Goal: Information Seeking & Learning: Learn about a topic

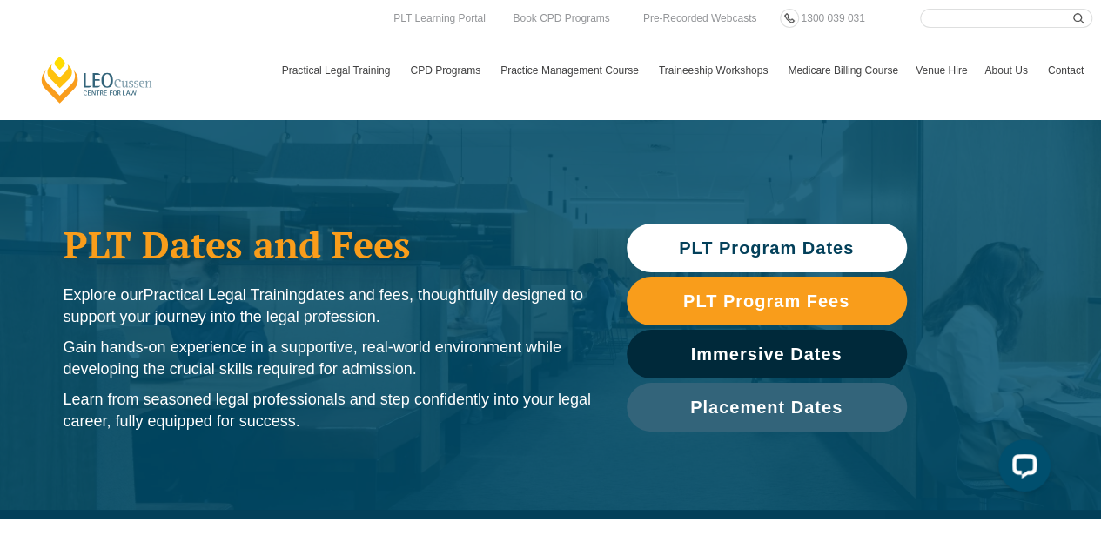
drag, startPoint x: 1062, startPoint y: 0, endPoint x: 835, endPoint y: 251, distance: 338.2
click at [835, 251] on span "PLT Program Dates" at bounding box center [766, 247] width 175 height 17
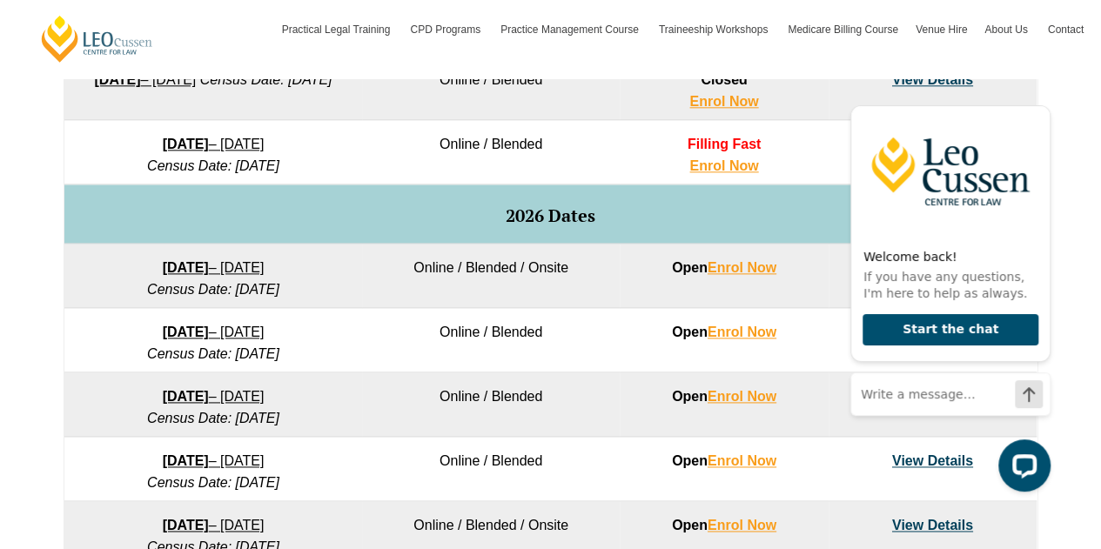
scroll to position [1001, 0]
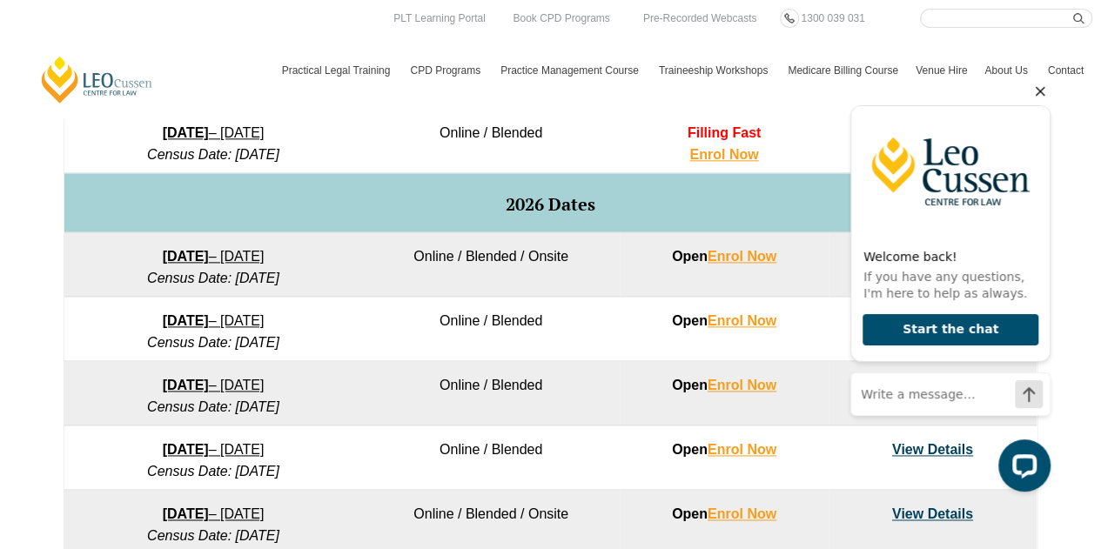
click at [1038, 96] on icon "Hide greeting" at bounding box center [1040, 91] width 21 height 21
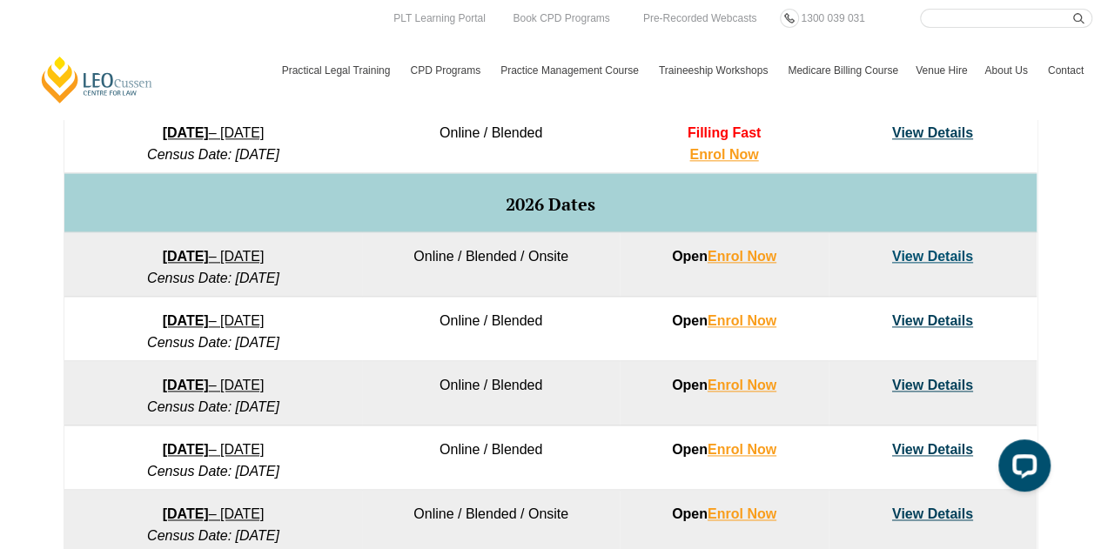
click at [935, 321] on link "View Details" at bounding box center [932, 320] width 81 height 15
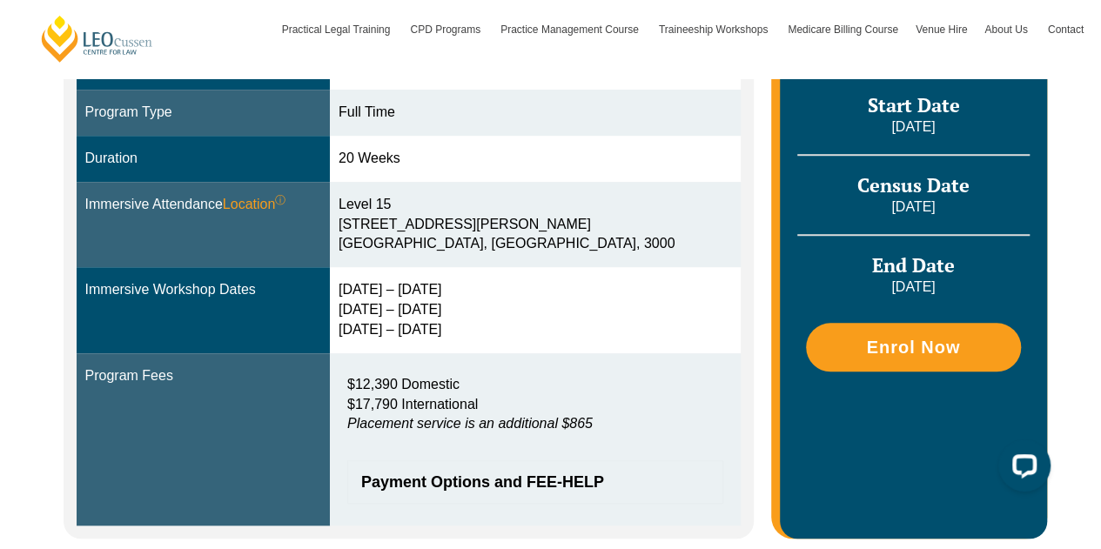
scroll to position [533, 0]
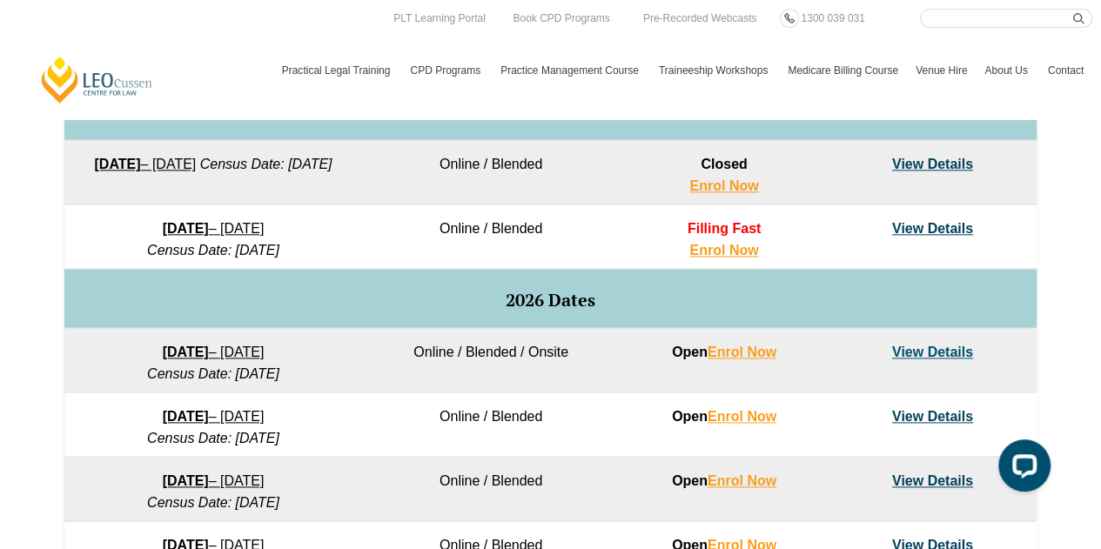
scroll to position [870, 0]
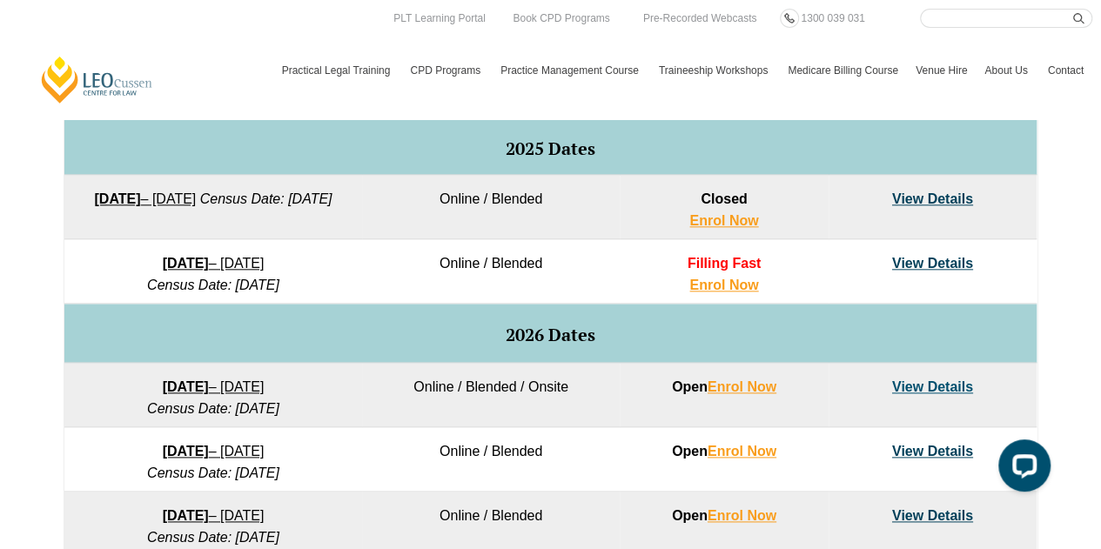
click at [935, 260] on link "View Details" at bounding box center [932, 263] width 81 height 15
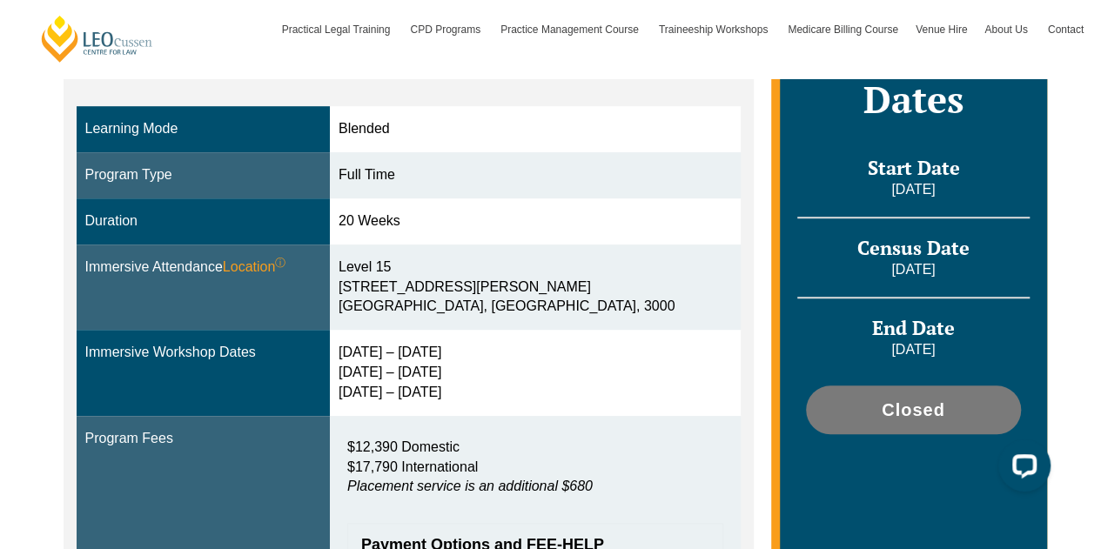
scroll to position [463, 0]
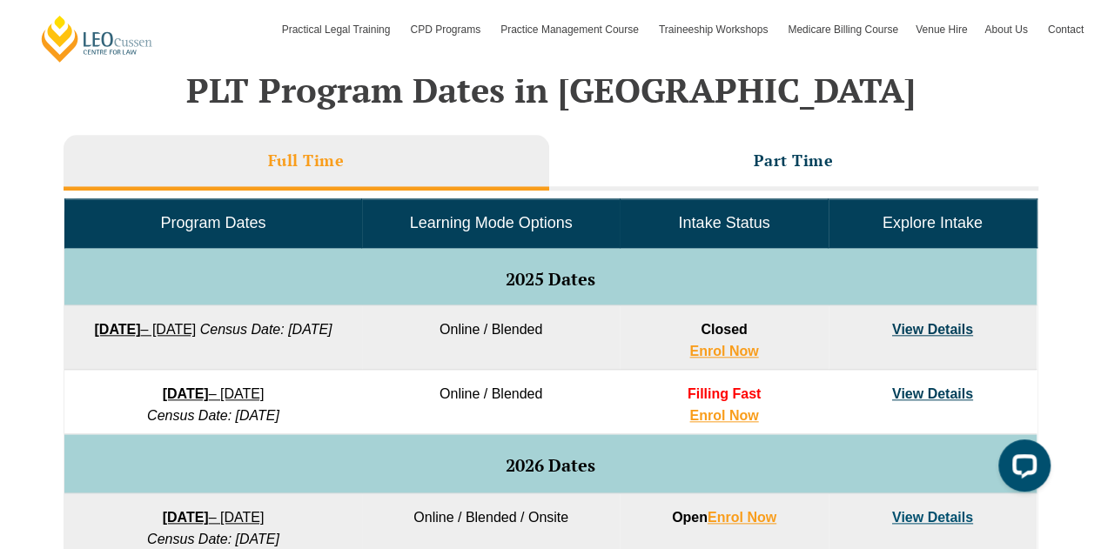
scroll to position [615, 0]
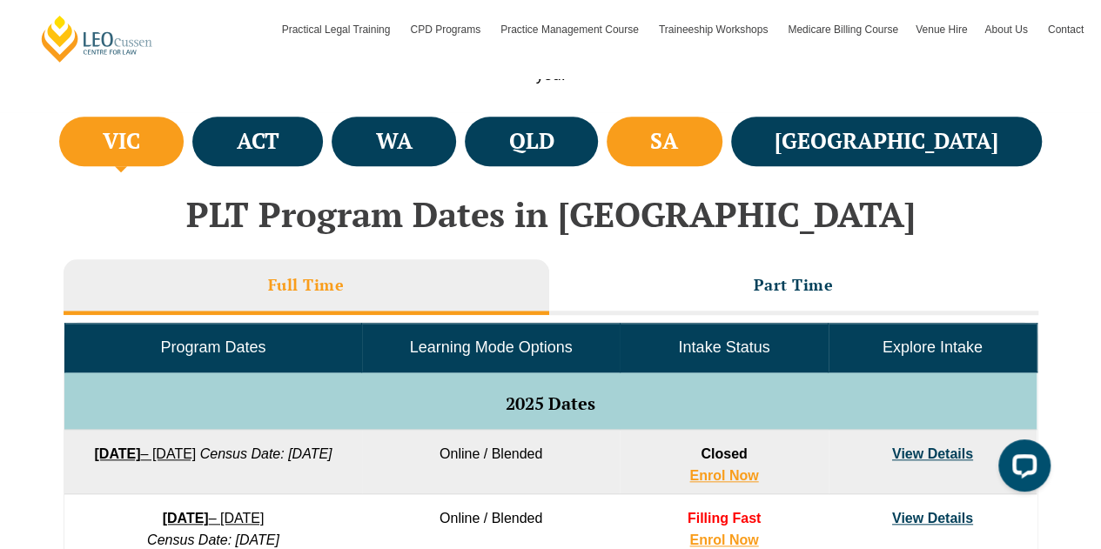
click at [722, 141] on li "SA" at bounding box center [665, 142] width 116 height 50
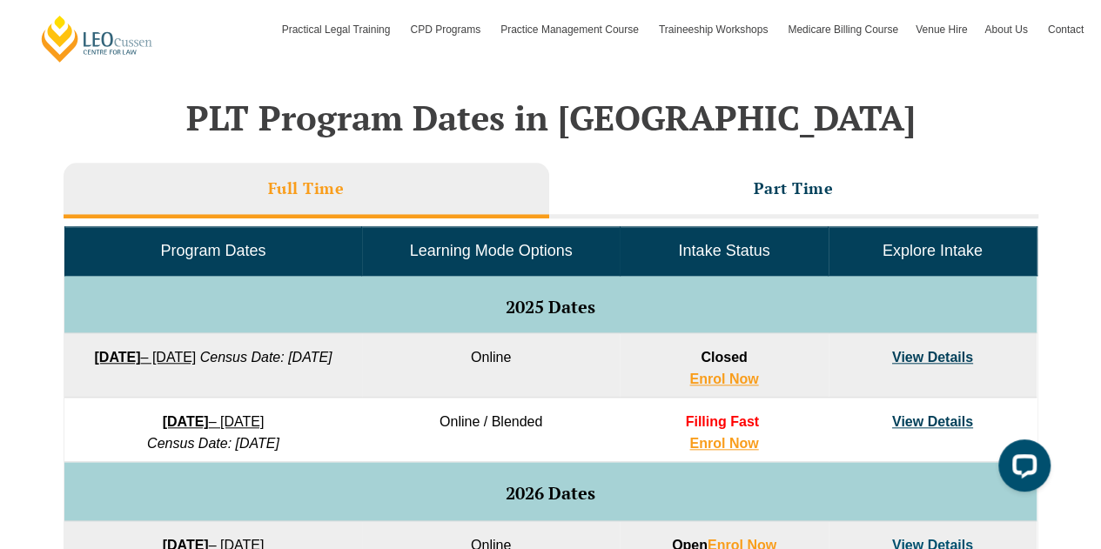
scroll to position [746, 0]
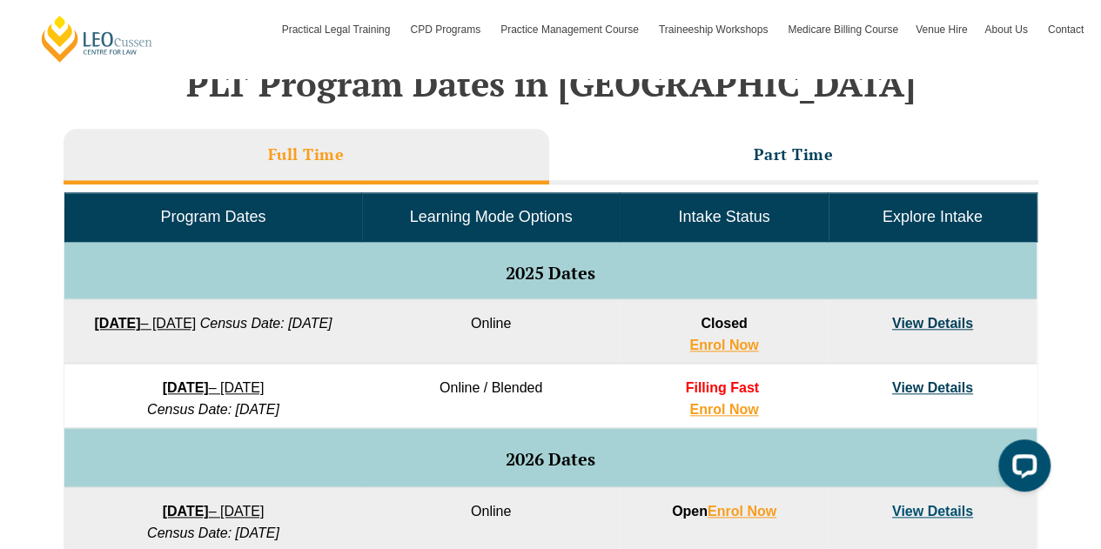
click at [944, 387] on link "View Details" at bounding box center [932, 387] width 81 height 15
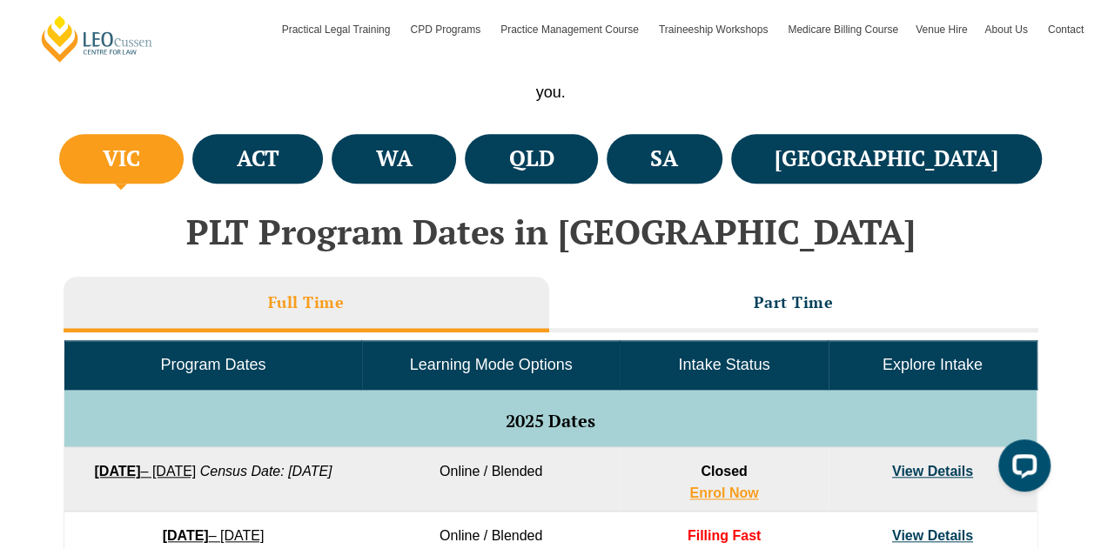
scroll to position [609, 0]
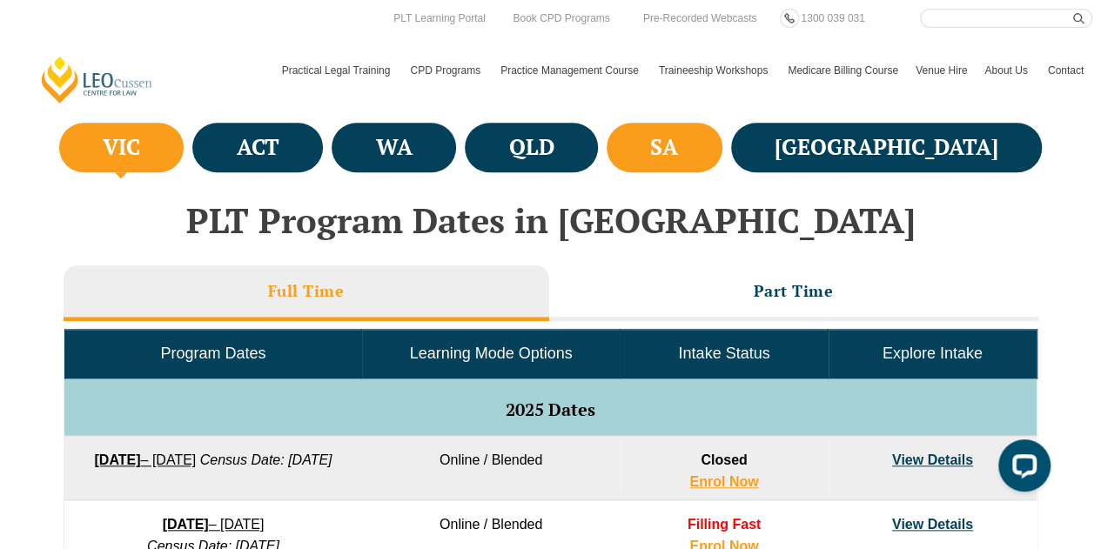
click at [722, 153] on li "SA" at bounding box center [665, 148] width 116 height 50
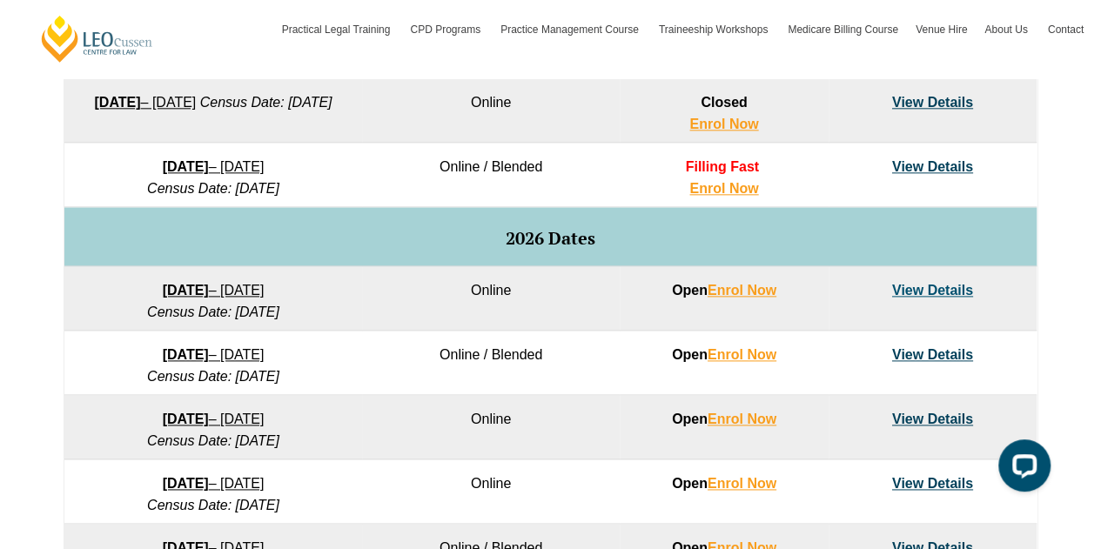
scroll to position [1103, 0]
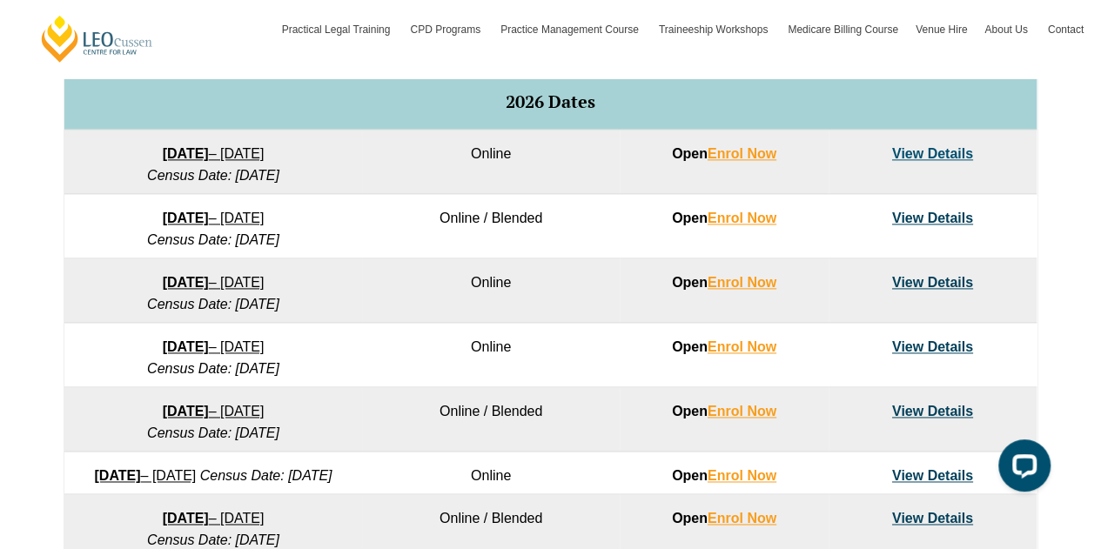
click at [910, 149] on link "View Details" at bounding box center [932, 153] width 81 height 15
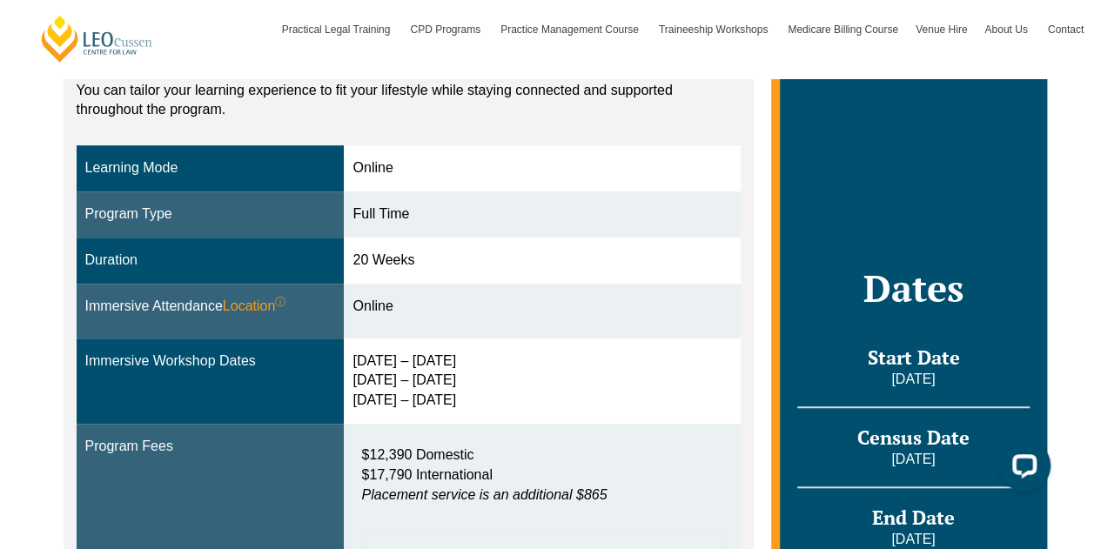
scroll to position [458, 0]
